Goal: Task Accomplishment & Management: Use online tool/utility

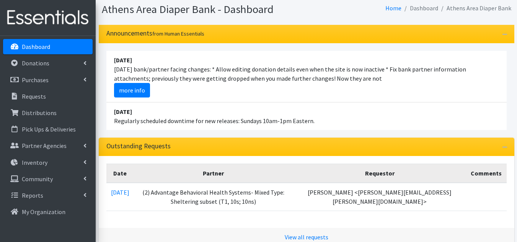
scroll to position [38, 0]
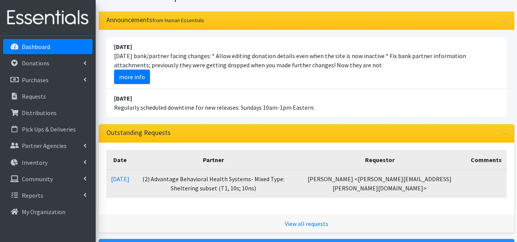
click at [233, 180] on td "(2) Advantage Behavioral Health Systems- Mixed Type: Sheltering subset (T1, 10s…" at bounding box center [213, 184] width 159 height 28
click at [116, 181] on link "[DATE]" at bounding box center [120, 179] width 18 height 8
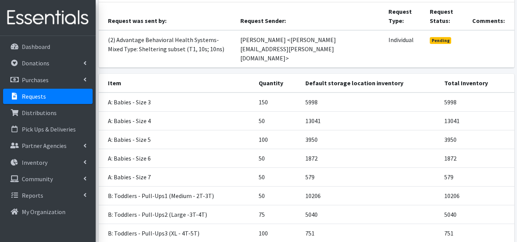
scroll to position [173, 0]
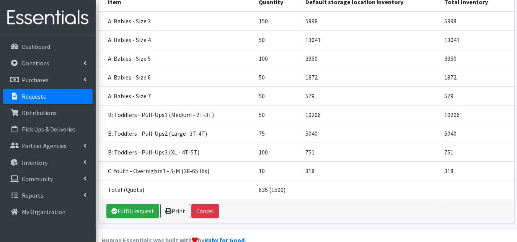
click at [133, 203] on div "Fulfill request Print Cancel" at bounding box center [307, 212] width 416 height 24
click at [134, 204] on link "Fulfill request" at bounding box center [132, 211] width 53 height 15
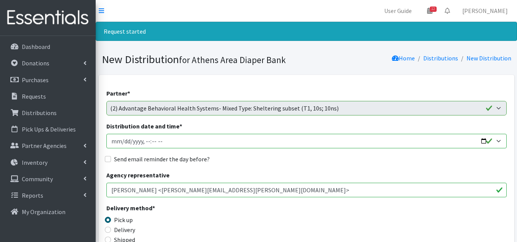
click at [123, 140] on input "Distribution date and time *" at bounding box center [306, 141] width 401 height 15
type input "[DATE]T10:00"
click at [110, 158] on input "Send email reminder the day before?" at bounding box center [108, 159] width 6 height 6
checkbox input "true"
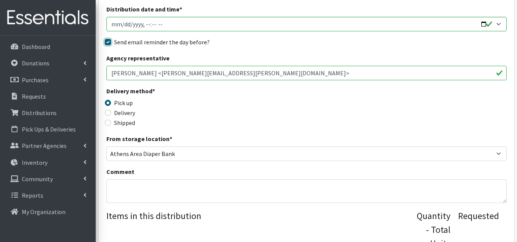
scroll to position [153, 0]
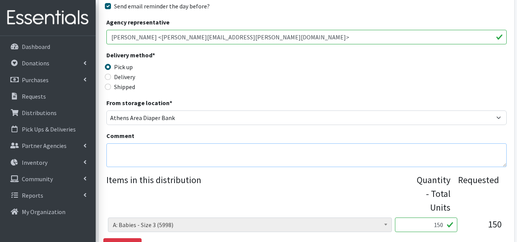
click at [162, 160] on textarea "Comment" at bounding box center [306, 156] width 401 height 24
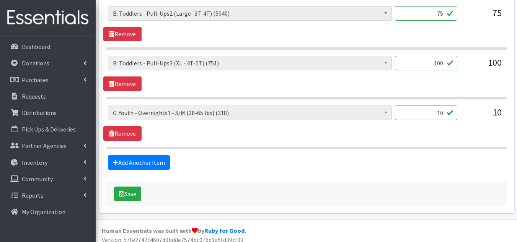
scroll to position [670, 0]
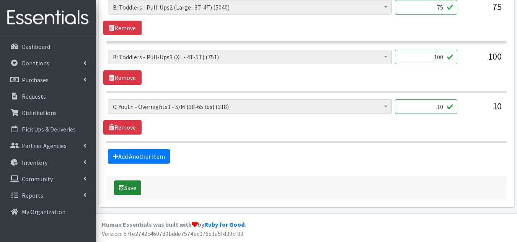
type textarea "Non-sheltering"
click at [123, 187] on icon "submit" at bounding box center [121, 188] width 5 height 6
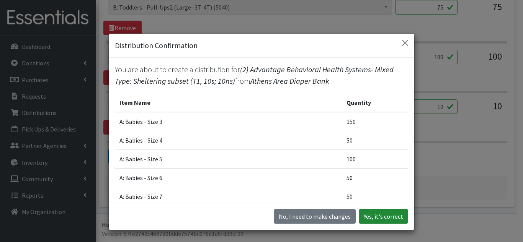
click at [380, 219] on button "Yes, it's correct" at bounding box center [383, 216] width 49 height 15
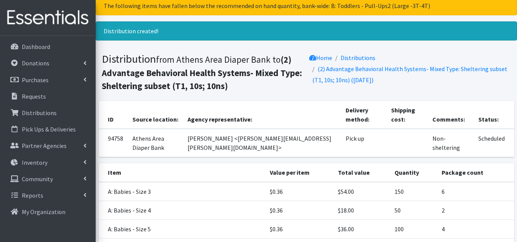
scroll to position [212, 0]
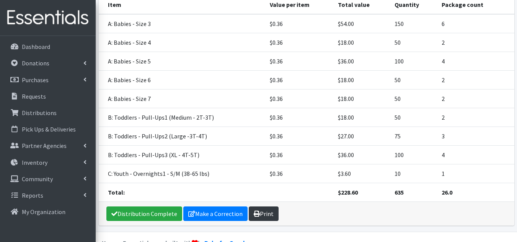
click at [264, 207] on link "Print" at bounding box center [264, 214] width 30 height 15
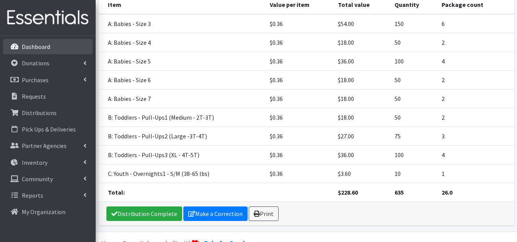
click at [39, 42] on link "Dashboard" at bounding box center [48, 46] width 90 height 15
